Goal: Find specific page/section: Find specific page/section

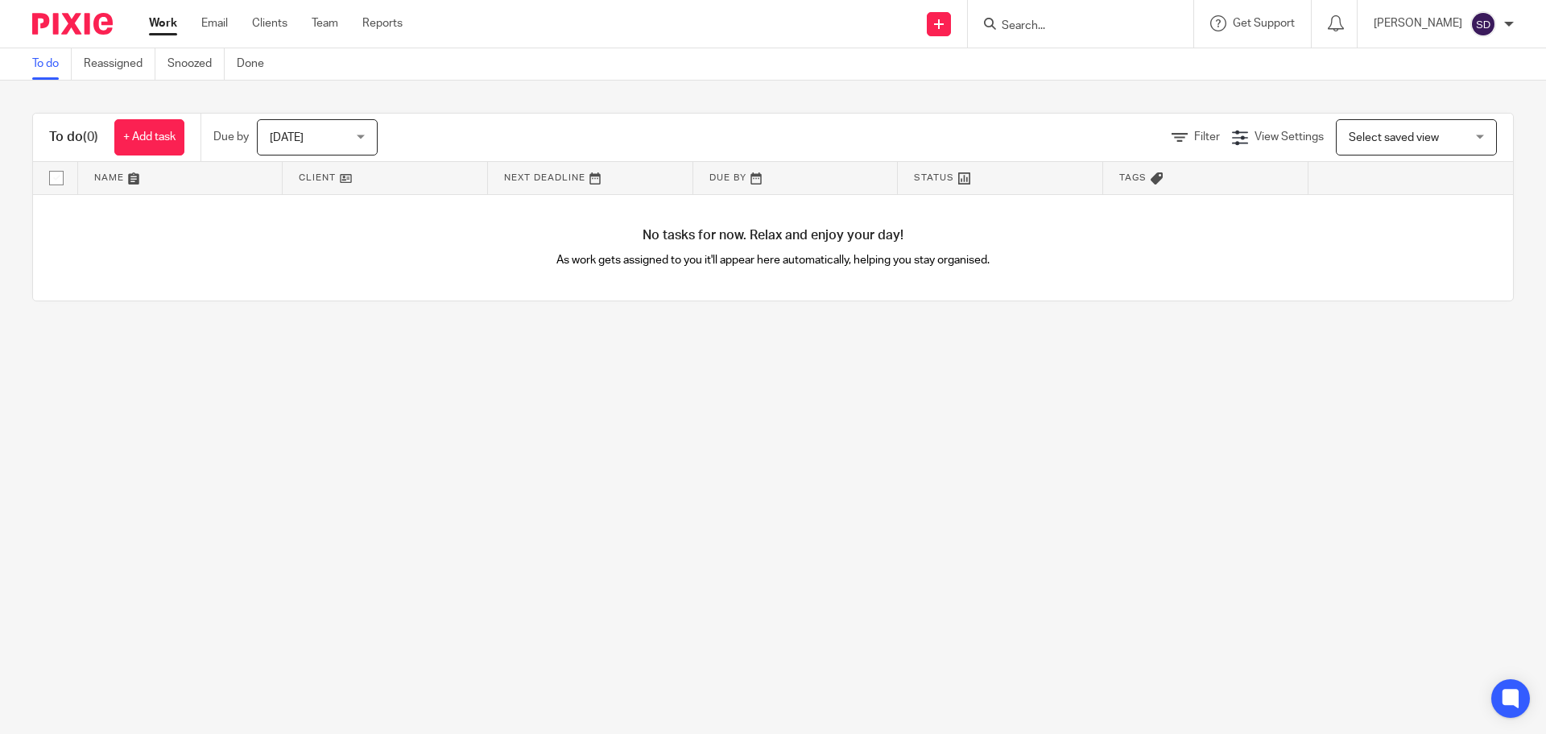
click at [1054, 15] on form at bounding box center [1086, 24] width 172 height 20
click at [1041, 23] on input "Search" at bounding box center [1072, 26] width 145 height 14
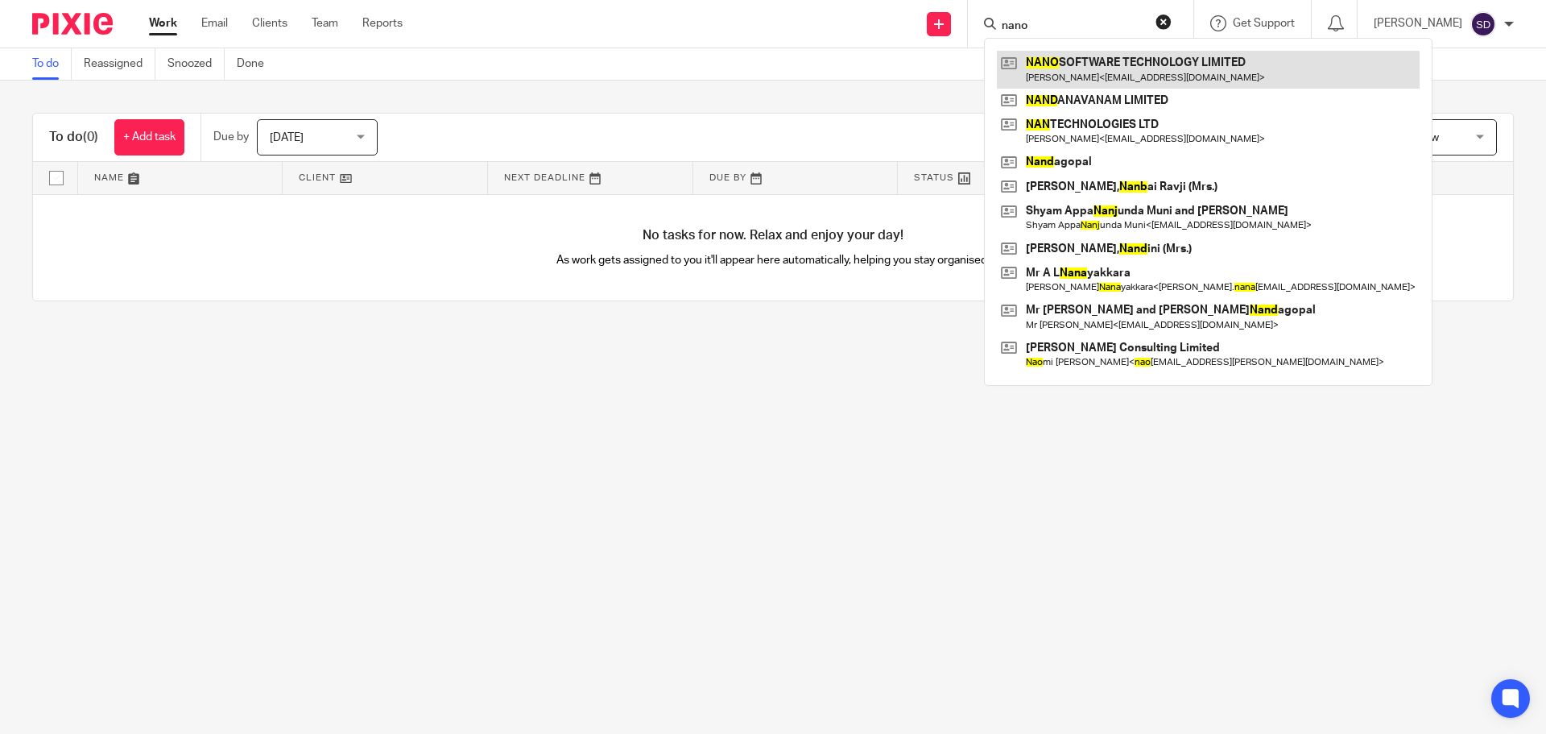
type input "nano"
click at [1201, 72] on link at bounding box center [1208, 69] width 423 height 37
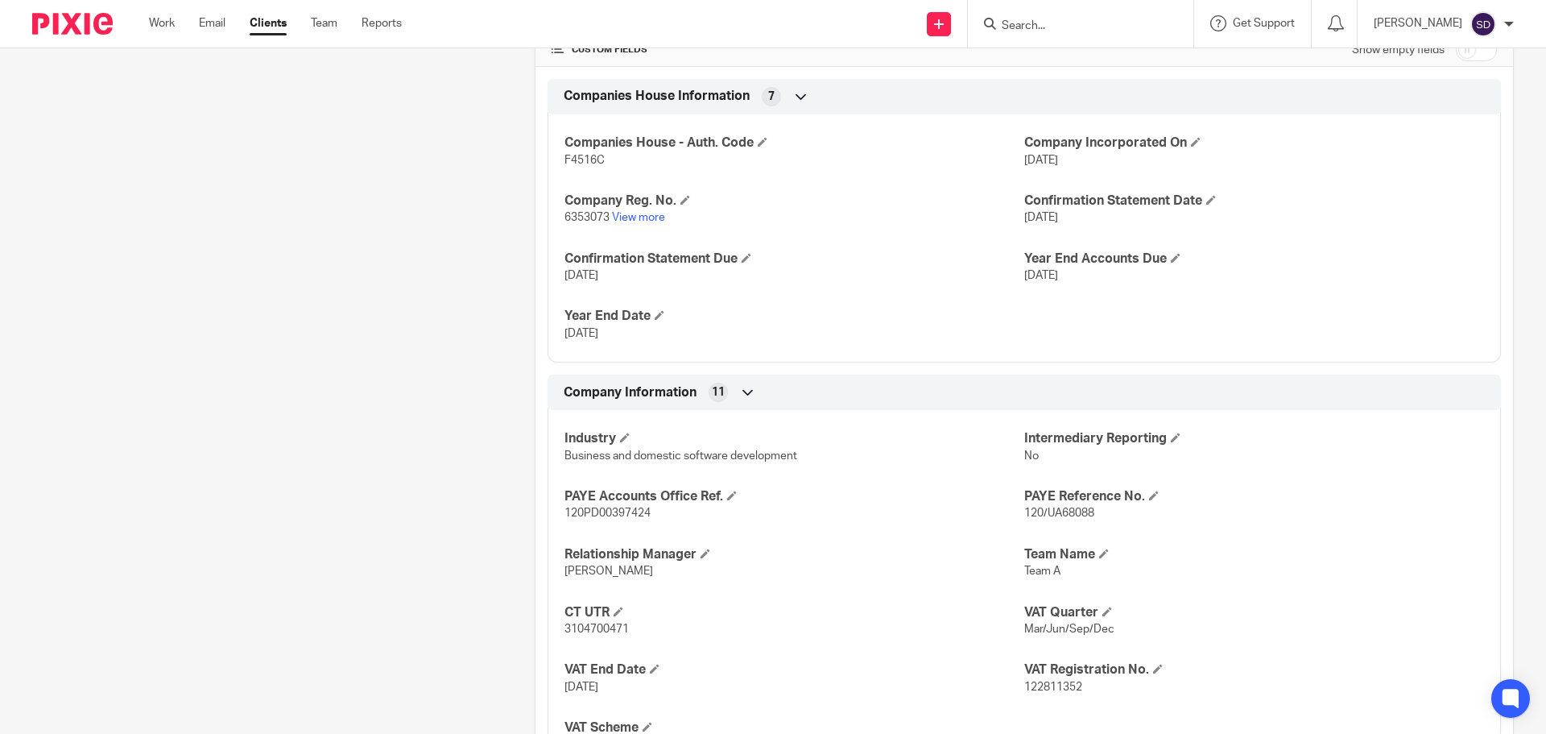
scroll to position [564, 0]
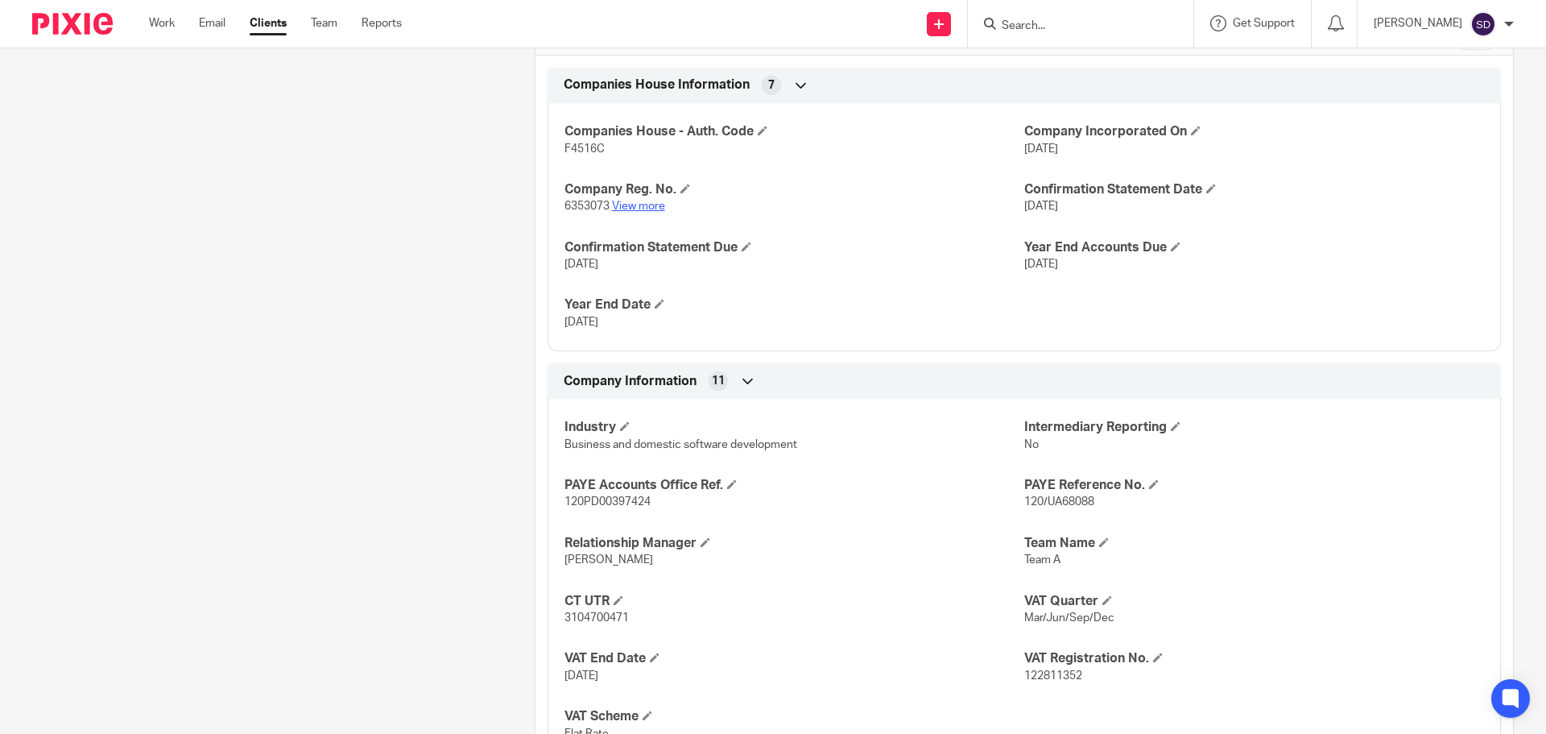
click at [628, 205] on link "View more" at bounding box center [638, 206] width 53 height 11
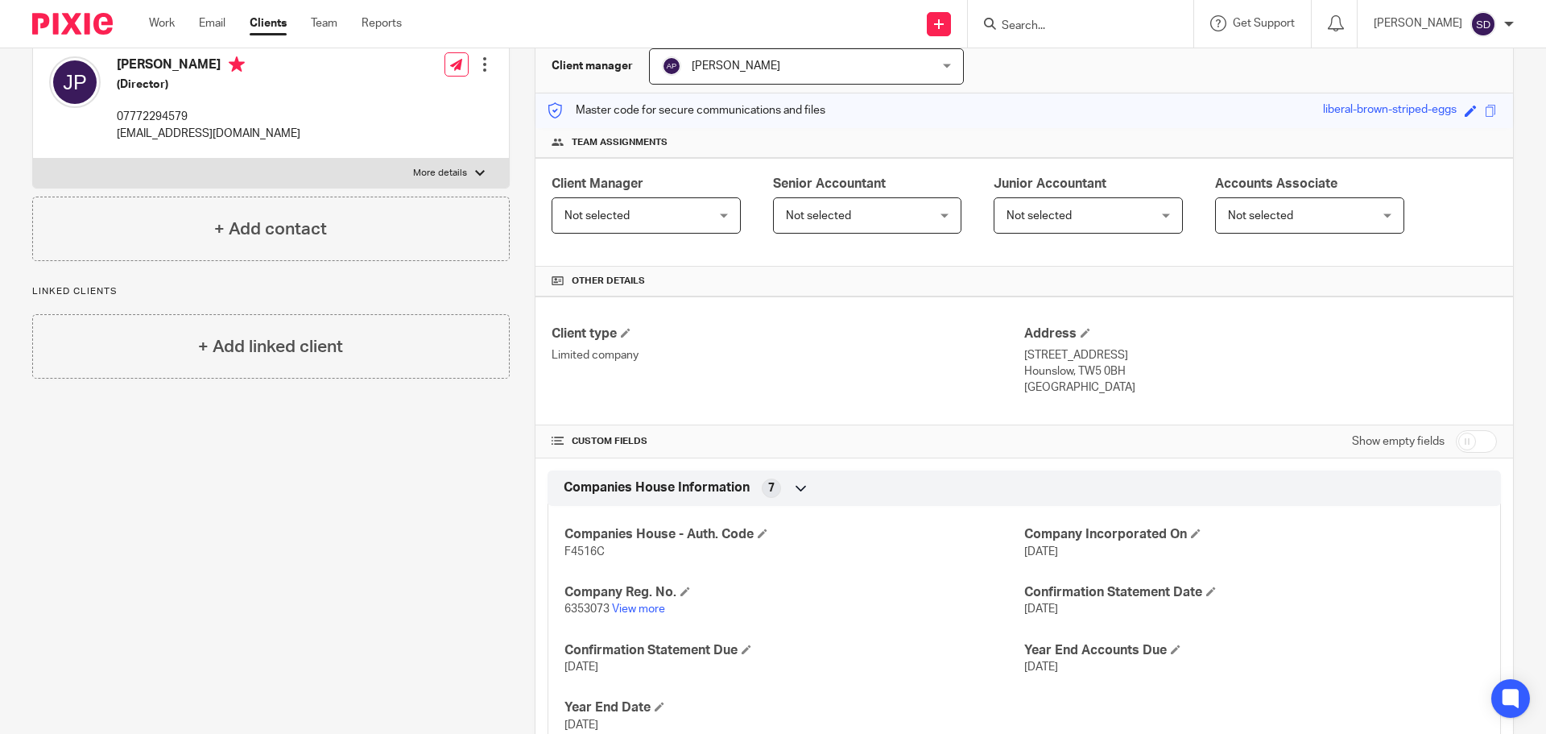
scroll to position [0, 0]
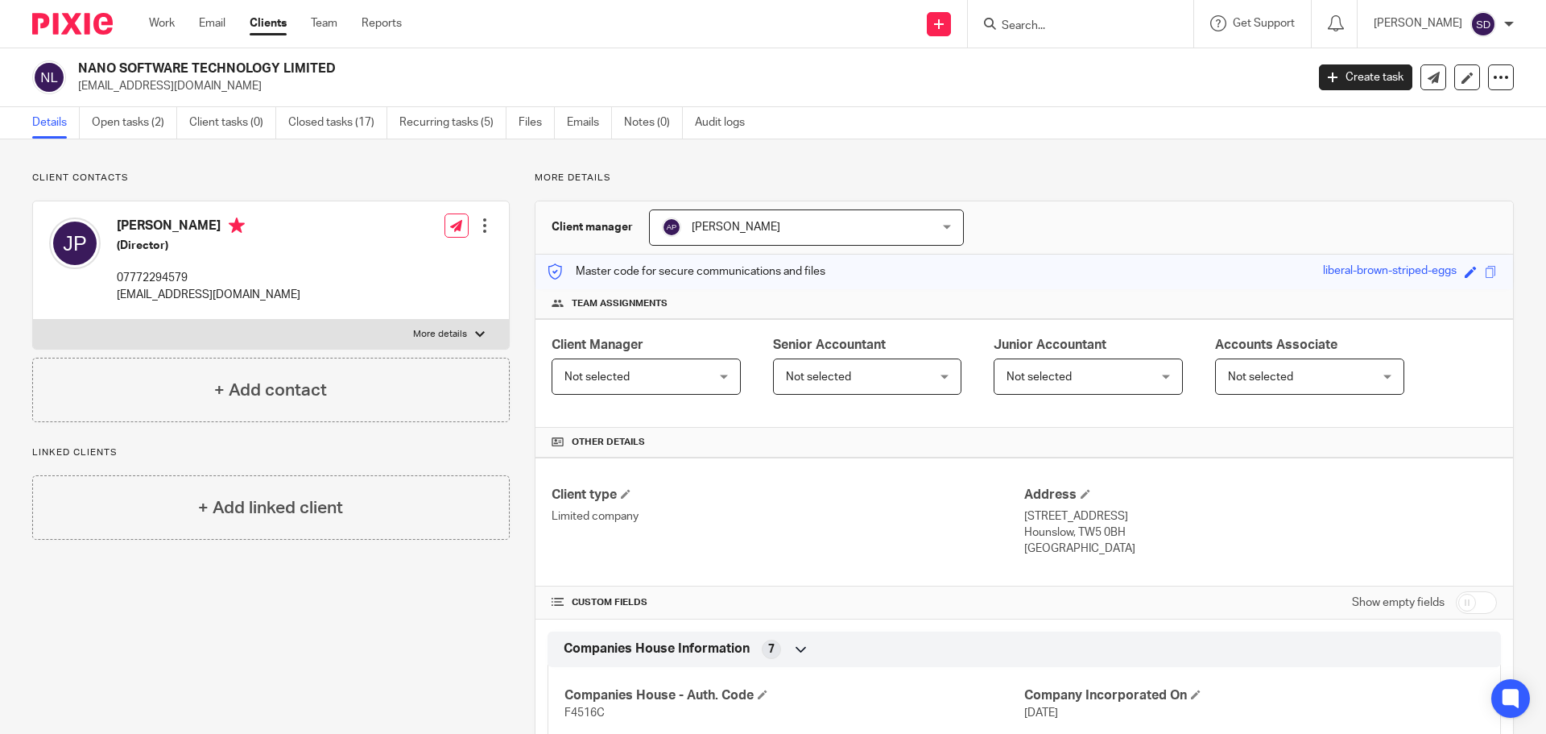
drag, startPoint x: 347, startPoint y: 58, endPoint x: 77, endPoint y: 66, distance: 269.9
click at [77, 66] on div "NANO SOFTWARE TECHNOLOGY LIMITED [EMAIL_ADDRESS][DOMAIN_NAME] Create task Updat…" at bounding box center [773, 77] width 1546 height 59
copy h2 "NANO SOFTWARE TECHNOLOGY LIMITED"
click at [479, 88] on p "[EMAIL_ADDRESS][DOMAIN_NAME]" at bounding box center [686, 86] width 1217 height 16
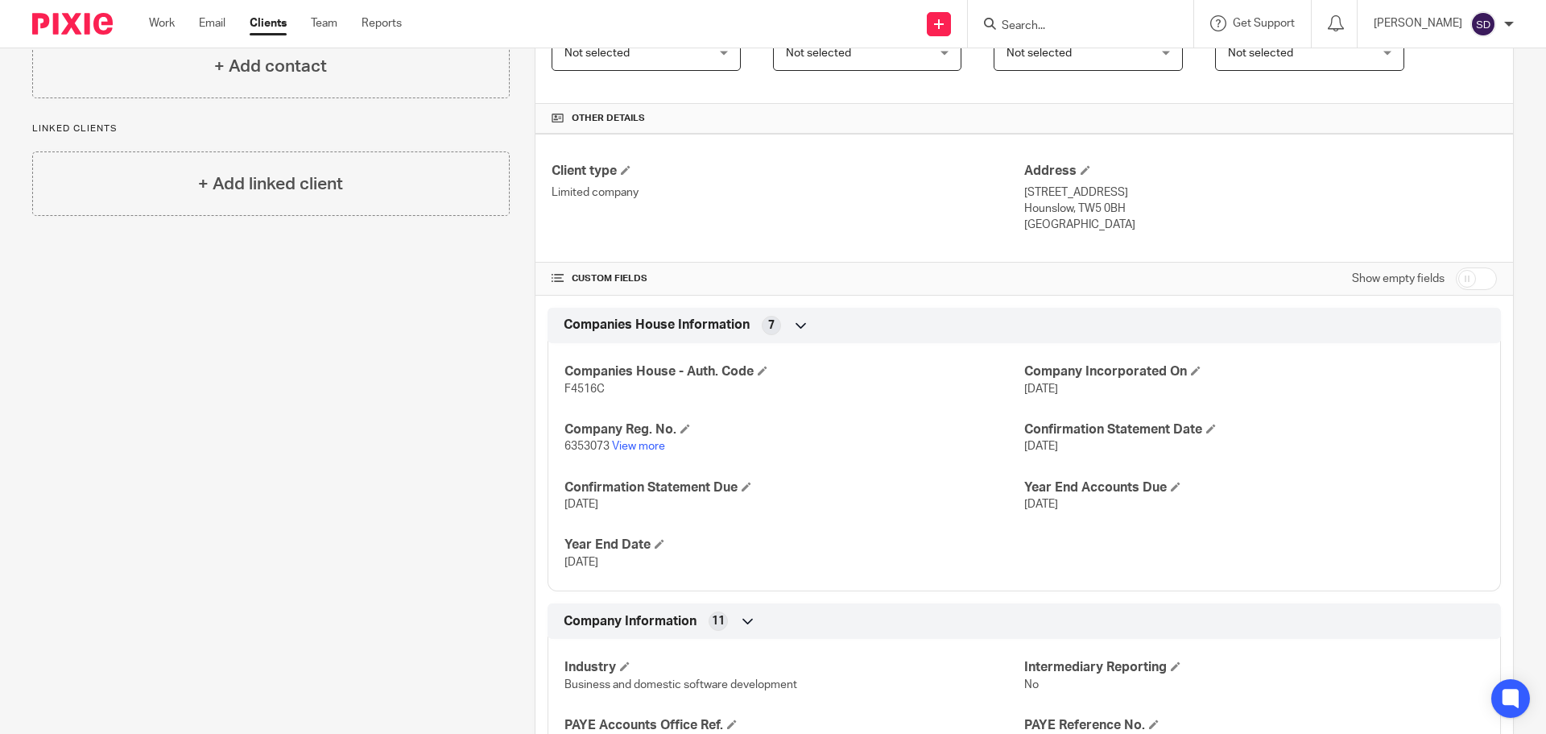
scroll to position [322, 0]
